Goal: Check status

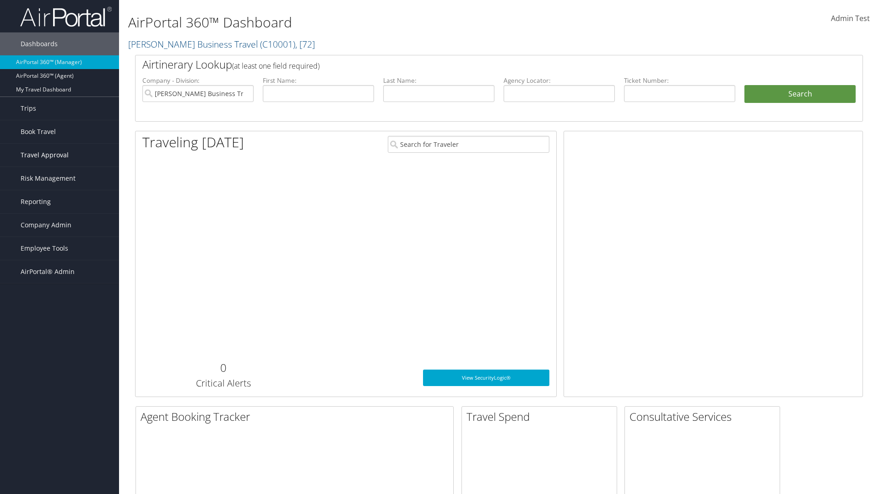
click at [60, 155] on span "Travel Approval" at bounding box center [45, 155] width 48 height 23
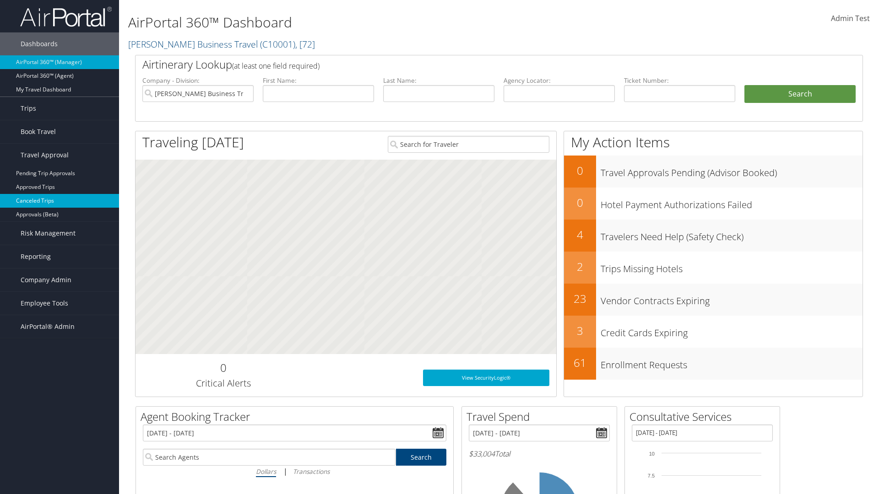
click at [60, 201] on link "Canceled Trips" at bounding box center [59, 201] width 119 height 14
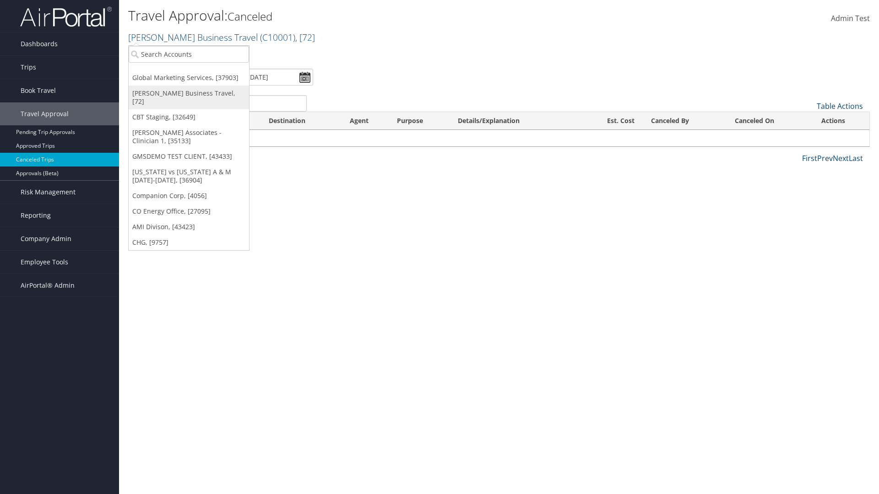
click at [189, 93] on link "[PERSON_NAME] Business Travel, [72]" at bounding box center [189, 98] width 120 height 24
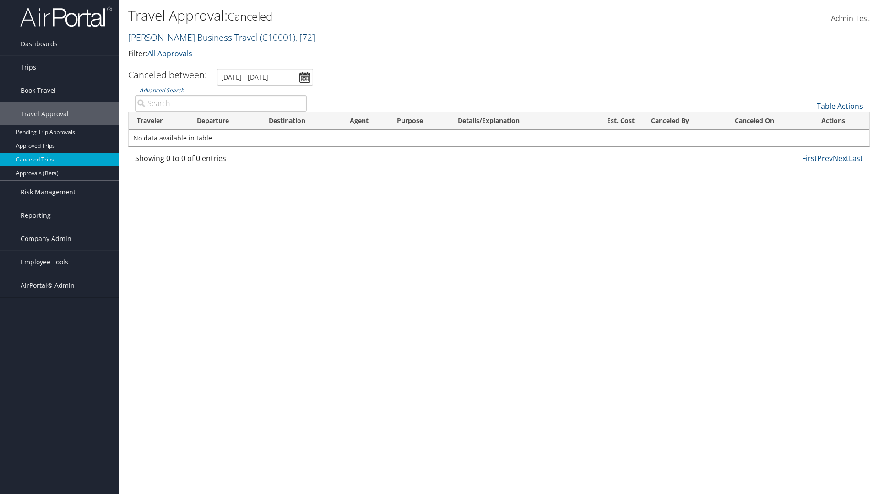
click at [189, 37] on link "[PERSON_NAME] Business Travel ( C10001 ) , [ 72 ]" at bounding box center [221, 37] width 187 height 12
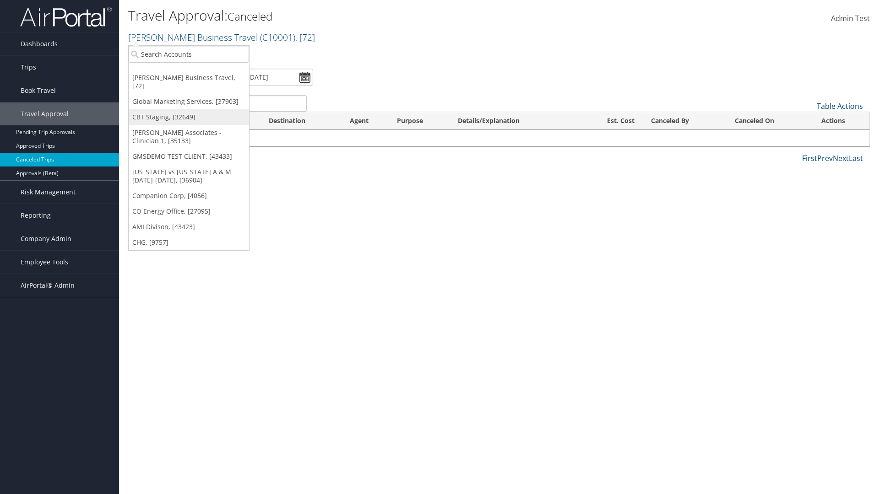
click at [189, 109] on link "CBT Staging, [32649]" at bounding box center [189, 117] width 120 height 16
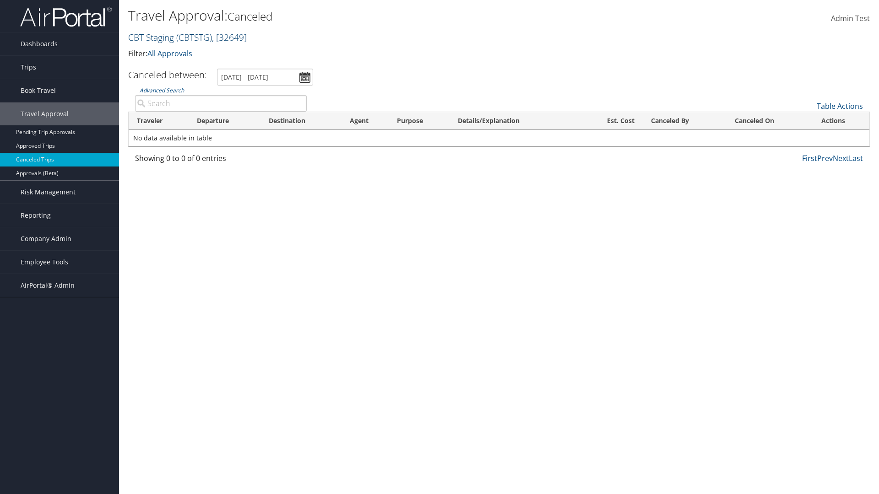
click at [151, 37] on link "CBT Staging ( CBTSTG ) , [ 32649 ]" at bounding box center [187, 37] width 119 height 12
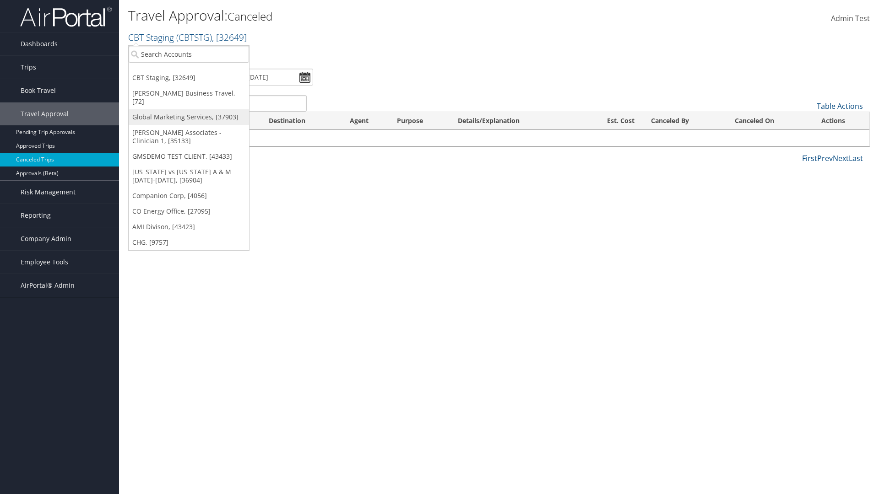
click at [189, 109] on link "Global Marketing Services, [37903]" at bounding box center [189, 117] width 120 height 16
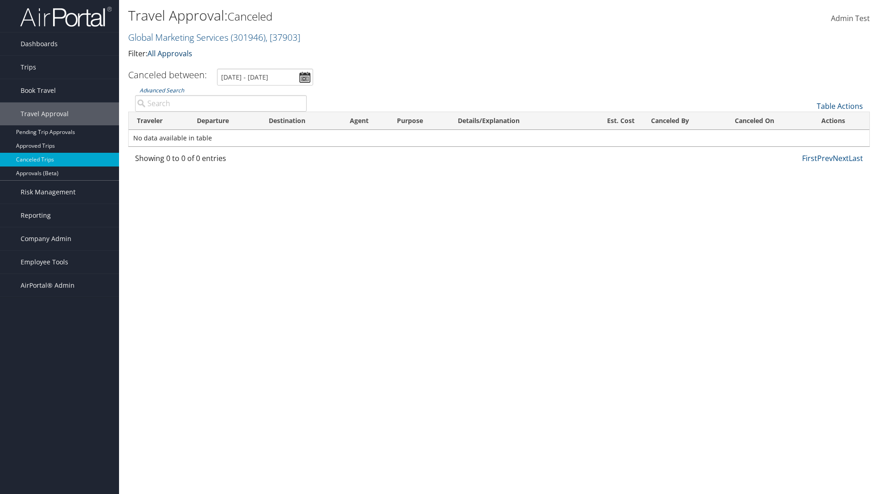
click at [172, 53] on link "All Approvals" at bounding box center [169, 54] width 45 height 10
click at [210, 67] on link "My Approvals" at bounding box center [210, 68] width 120 height 16
click at [158, 121] on th "Traveler" at bounding box center [159, 121] width 60 height 18
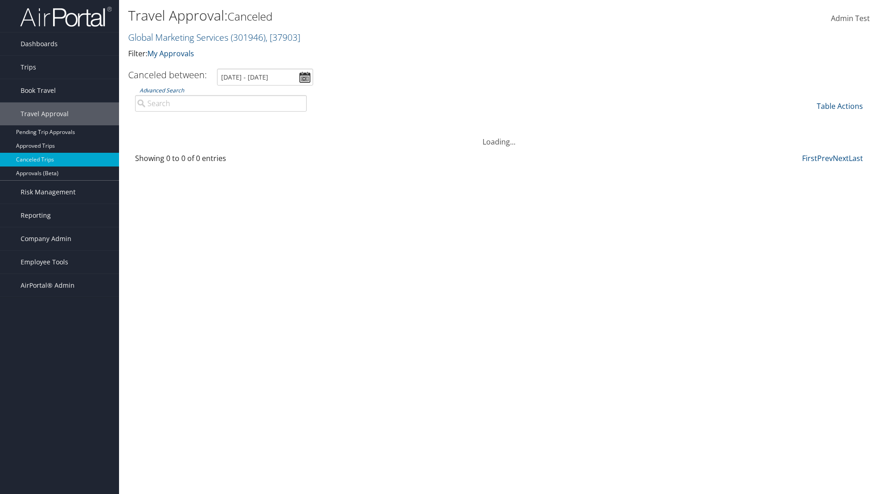
click at [158, 121] on th "Traveler" at bounding box center [159, 121] width 60 height 18
click at [301, 121] on th "Destination" at bounding box center [300, 121] width 81 height 18
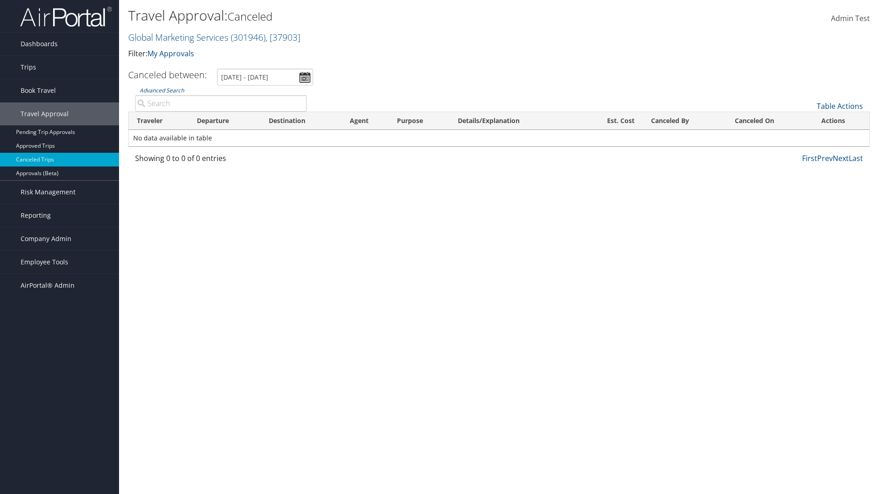
click at [301, 121] on th "Destination" at bounding box center [300, 121] width 81 height 18
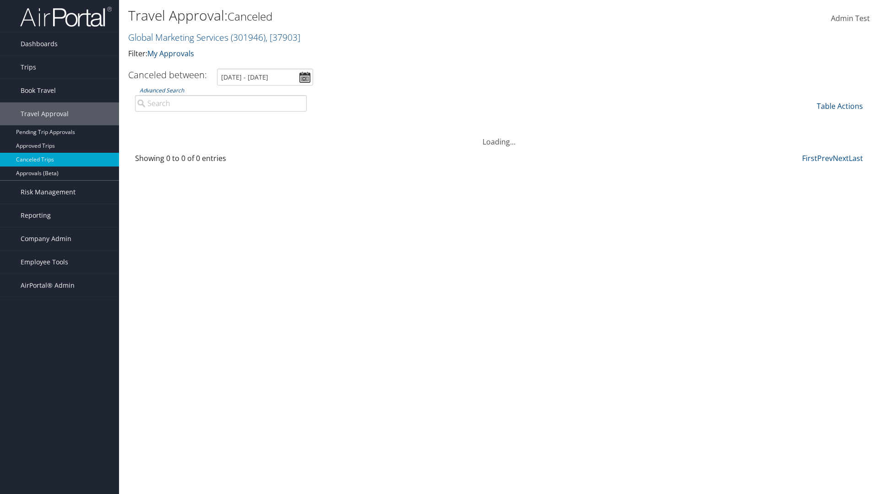
click at [224, 121] on th "Departure" at bounding box center [225, 121] width 72 height 18
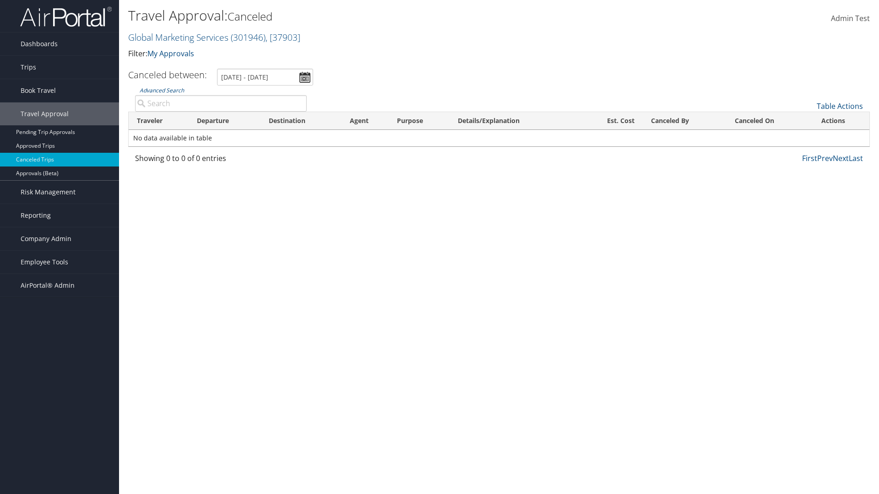
click at [611, 121] on th "Est. Cost" at bounding box center [610, 121] width 63 height 18
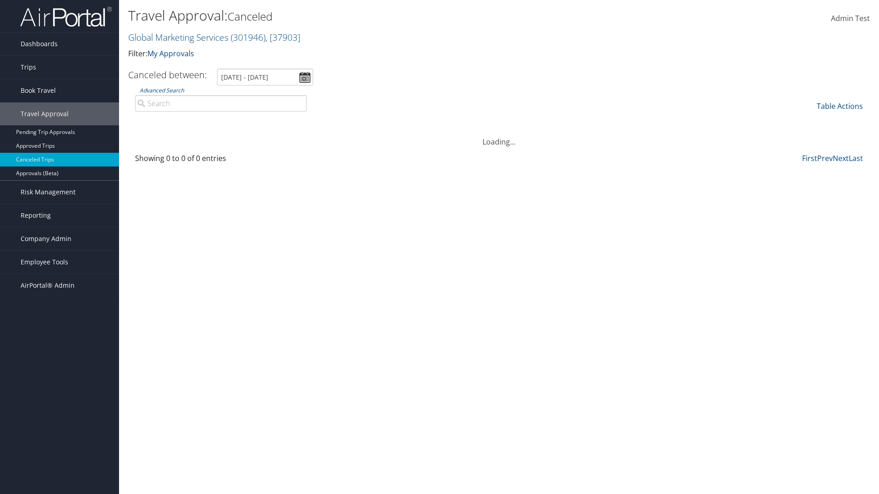
click at [684, 121] on th "Canceled By" at bounding box center [685, 121] width 84 height 18
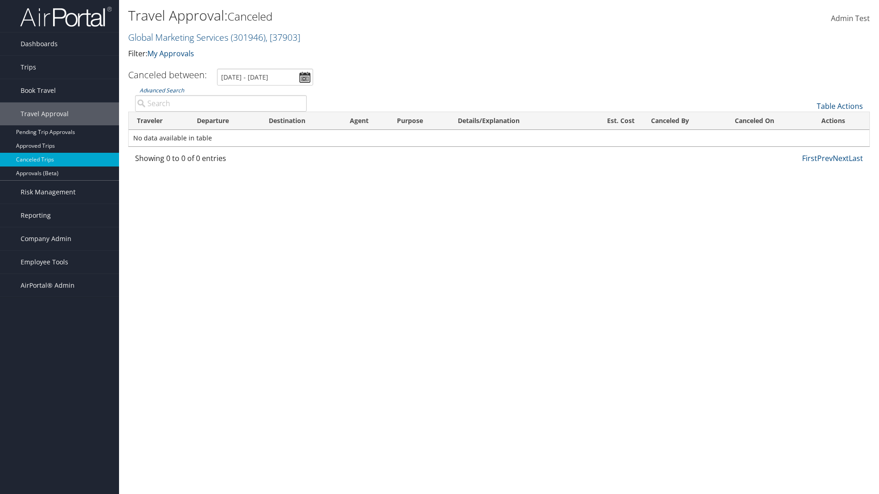
click at [684, 121] on th "Canceled By" at bounding box center [685, 121] width 84 height 18
click at [769, 121] on th "Canceled On" at bounding box center [769, 121] width 86 height 18
click at [839, 106] on link "Table Actions" at bounding box center [840, 106] width 46 height 10
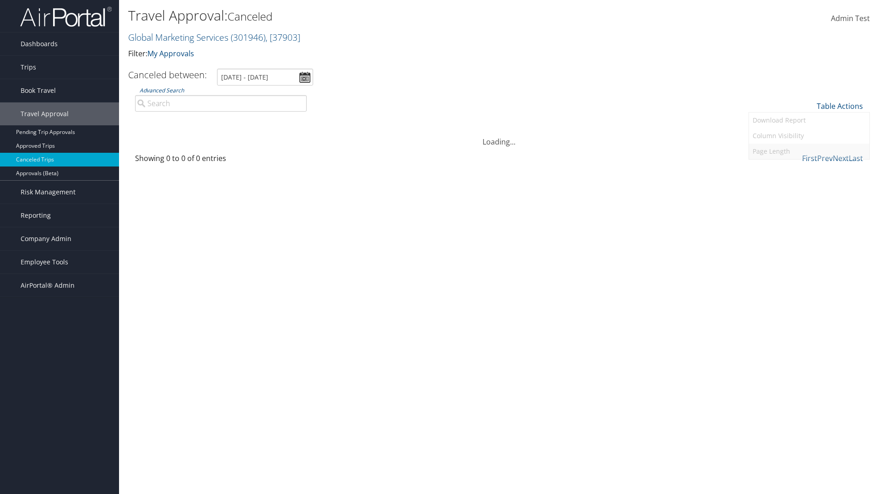
click at [809, 152] on link "Page Length" at bounding box center [809, 152] width 120 height 16
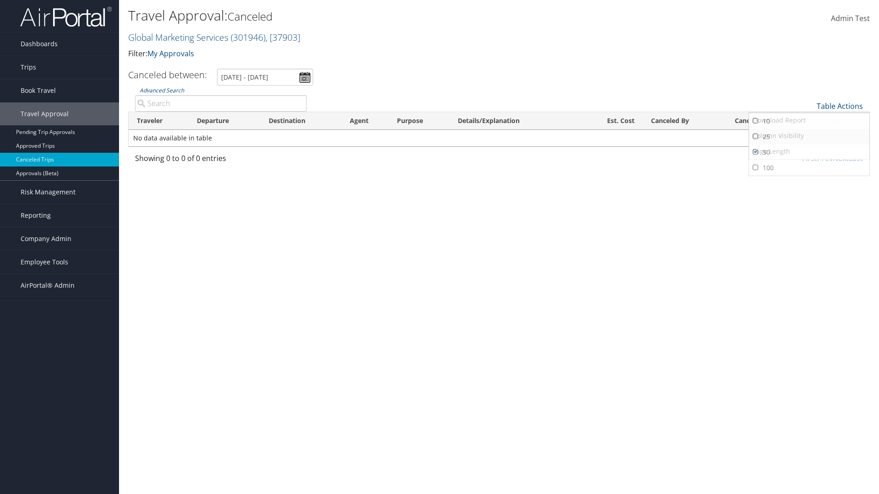
click at [809, 137] on link "25" at bounding box center [809, 137] width 120 height 16
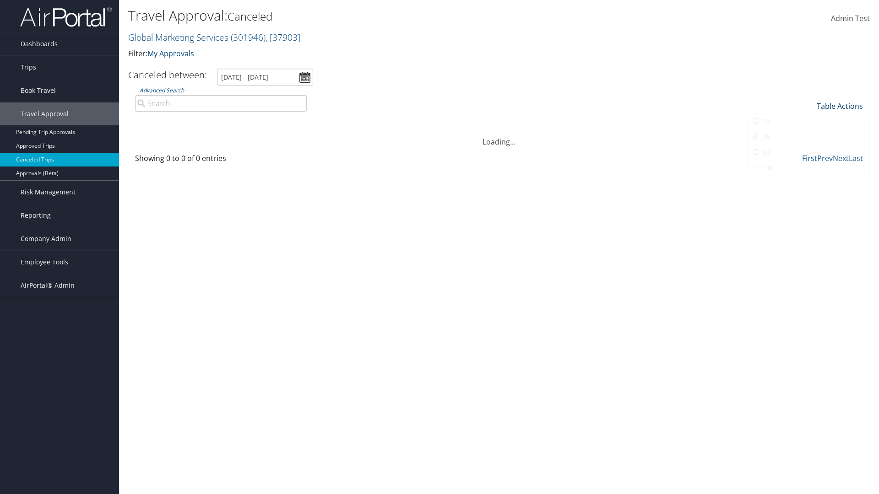
click at [839, 106] on link "Table Actions" at bounding box center [840, 106] width 46 height 10
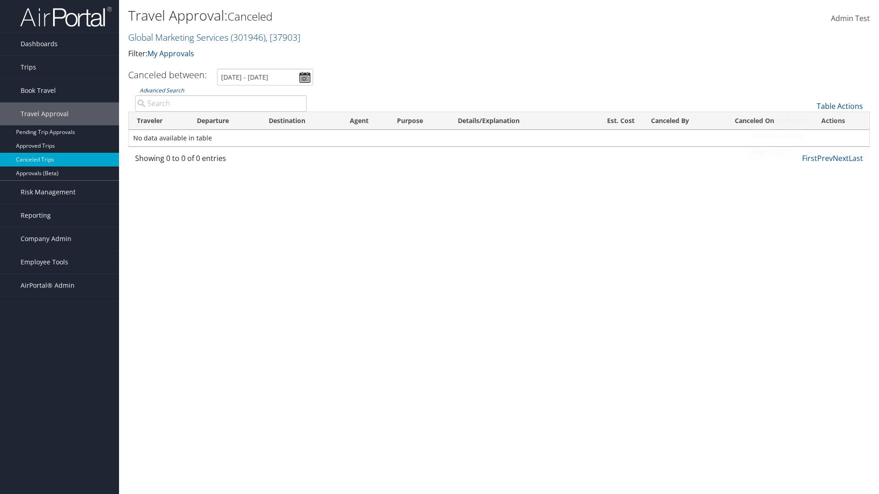
click at [809, 152] on link "Page Length" at bounding box center [809, 152] width 120 height 16
click at [809, 152] on link "50" at bounding box center [809, 153] width 120 height 16
